Goal: Task Accomplishment & Management: Use online tool/utility

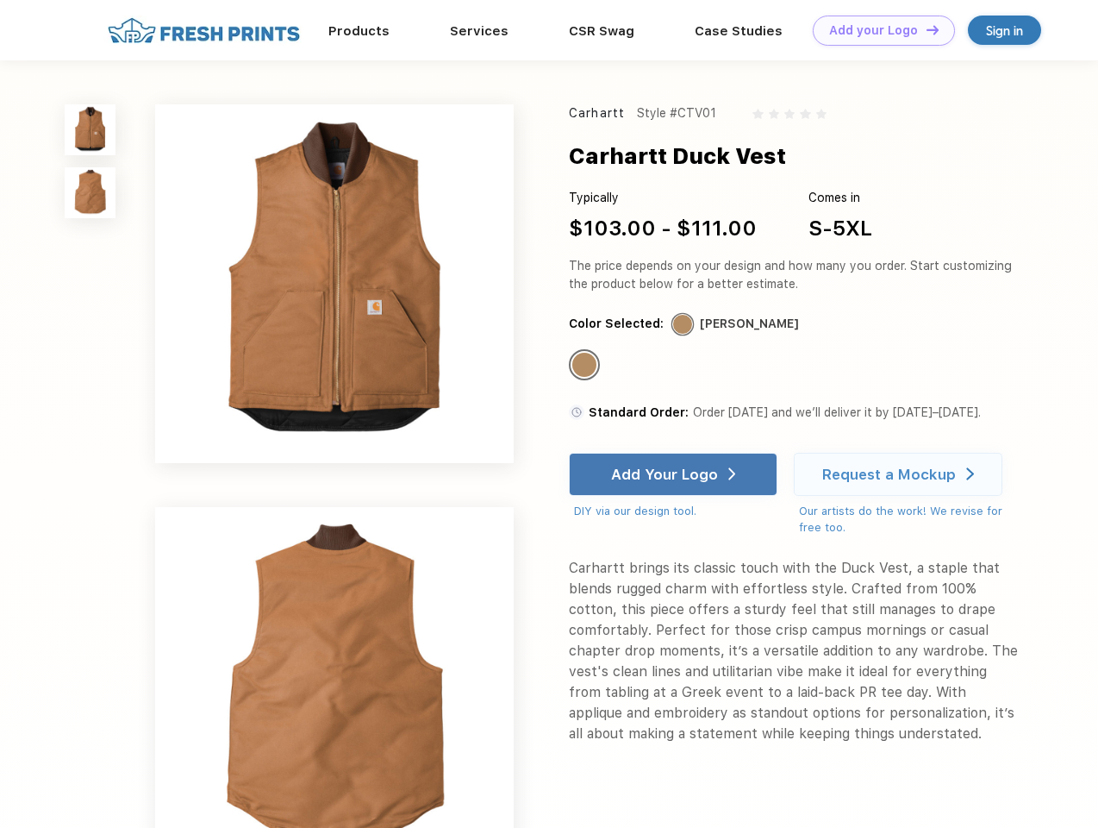
click at [878, 30] on link "Add your Logo Design Tool" at bounding box center [884, 31] width 142 height 30
click at [0, 0] on div "Design Tool" at bounding box center [0, 0] width 0 height 0
click at [925, 29] on link "Add your Logo Design Tool" at bounding box center [884, 31] width 142 height 30
click at [91, 129] on img at bounding box center [90, 129] width 51 height 51
click at [91, 193] on img at bounding box center [90, 192] width 51 height 51
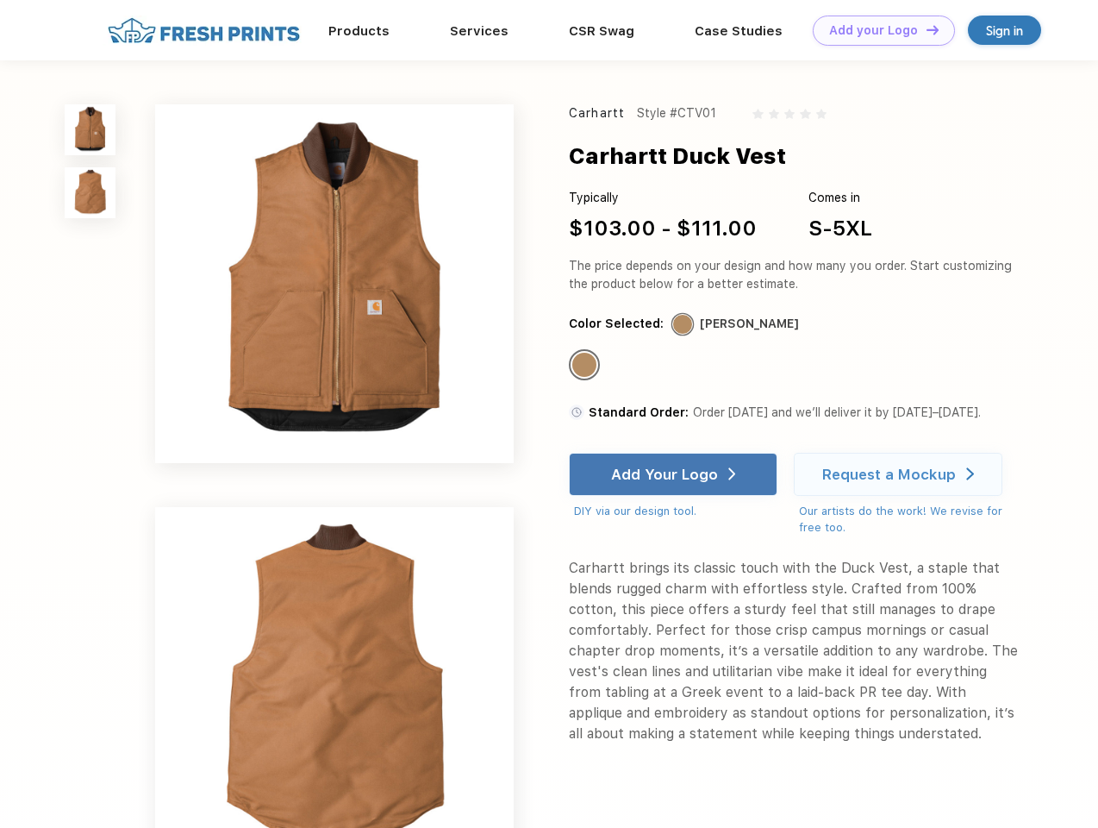
click at [586, 366] on div "Standard Color" at bounding box center [584, 365] width 24 height 24
click at [675, 474] on div "Add Your Logo" at bounding box center [664, 474] width 107 height 17
click at [901, 474] on div "Request a Mockup" at bounding box center [889, 474] width 134 height 17
